Goal: Consume media (video, audio): Consume media (video, audio)

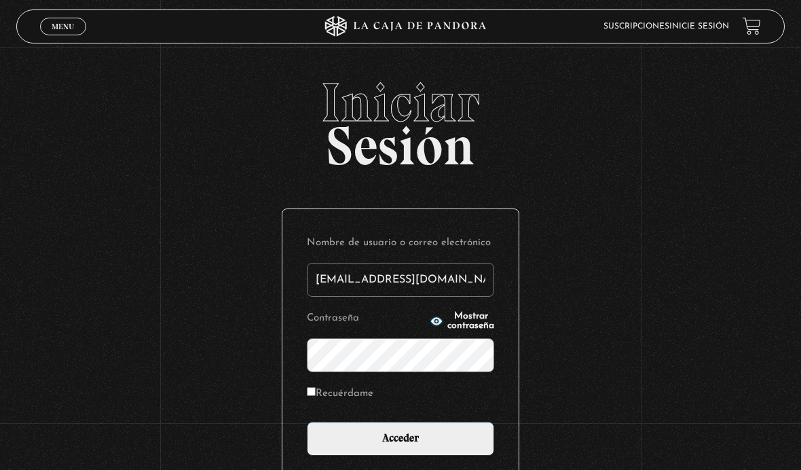
type input "[EMAIL_ADDRESS][DOMAIN_NAME]"
click at [401, 446] on input "Acceder" at bounding box center [400, 439] width 187 height 34
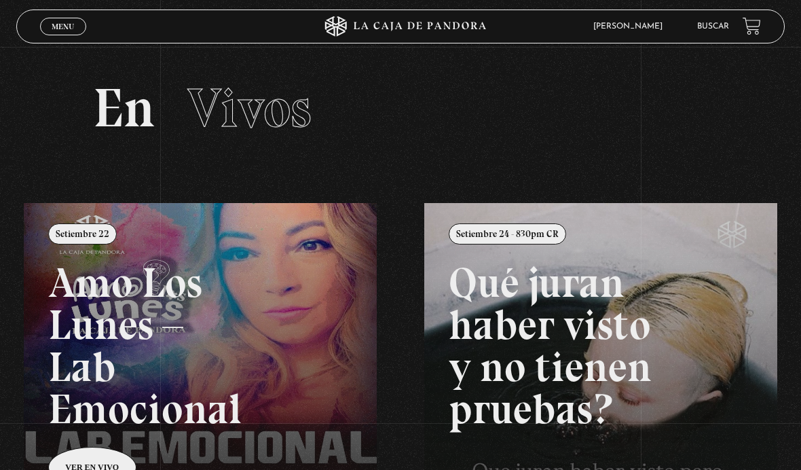
click at [60, 28] on span "Menu" at bounding box center [63, 26] width 22 height 8
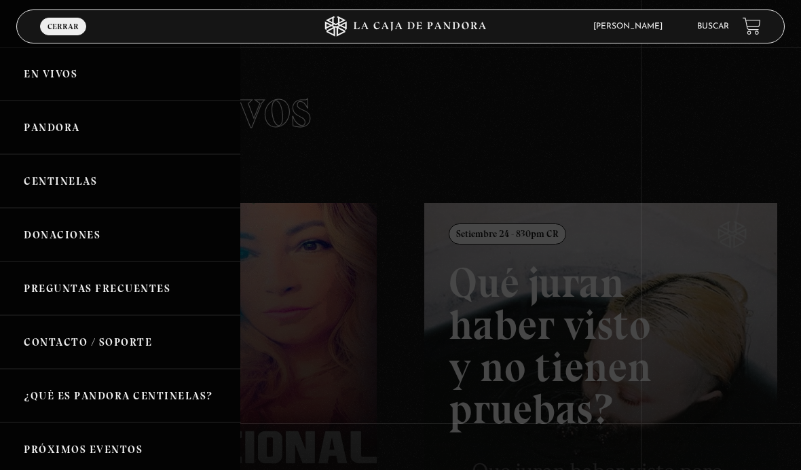
click at [516, 176] on div at bounding box center [400, 235] width 801 height 470
